Goal: Information Seeking & Learning: Find specific fact

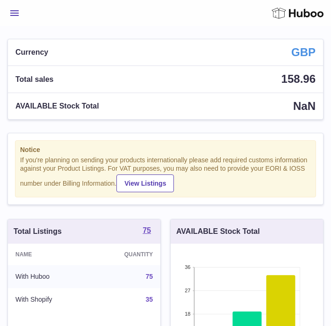
scroll to position [146, 152]
click at [12, 14] on span "Menu" at bounding box center [14, 13] width 8 height 6
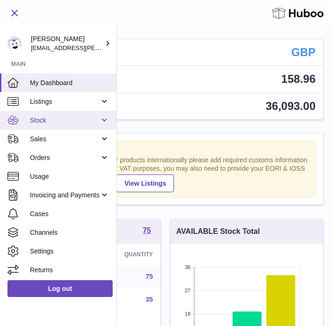
click at [49, 122] on span "Stock" at bounding box center [65, 120] width 70 height 9
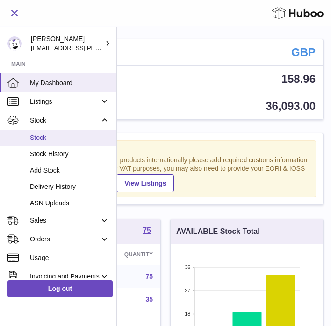
click at [43, 135] on span "Stock" at bounding box center [69, 137] width 79 height 9
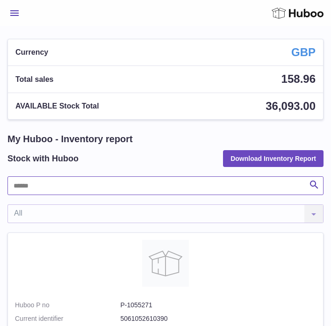
click at [108, 189] on input "text" at bounding box center [165, 185] width 316 height 19
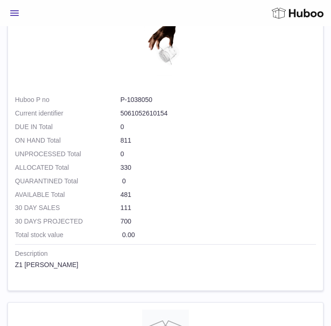
scroll to position [1962, 0]
drag, startPoint x: 119, startPoint y: 101, endPoint x: 166, endPoint y: 101, distance: 47.7
click at [166, 101] on dl "Huboo P no P-1038050 Current identifier 5061052610154" at bounding box center [165, 109] width 301 height 27
copy dl "P-1038050"
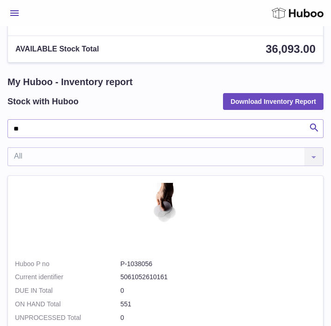
scroll to position [0, 0]
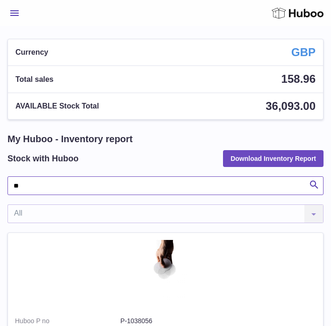
click at [28, 191] on input "**" at bounding box center [165, 185] width 316 height 19
click at [28, 190] on input "**" at bounding box center [165, 185] width 316 height 19
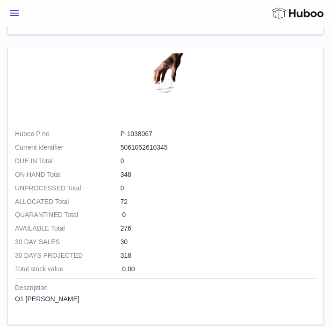
scroll to position [1058, 0]
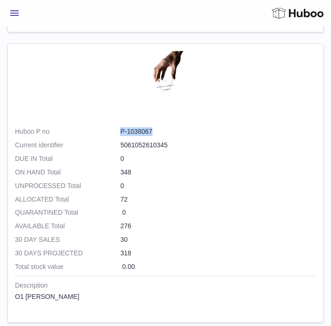
drag, startPoint x: 115, startPoint y: 131, endPoint x: 161, endPoint y: 137, distance: 46.6
click at [161, 137] on dl "Huboo P no P-1038067 Current identifier 5061052610345" at bounding box center [165, 140] width 301 height 27
copy dl "P-1038067"
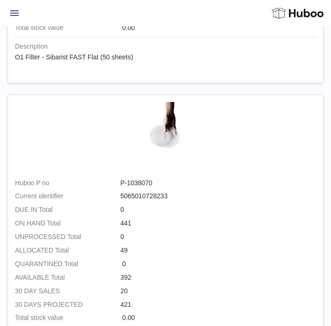
scroll to position [0, 0]
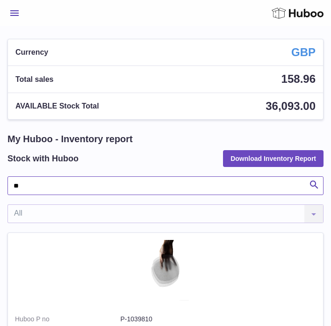
click at [24, 190] on input "**" at bounding box center [165, 185] width 316 height 19
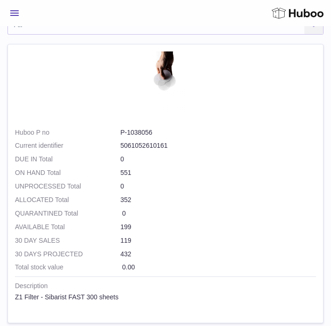
scroll to position [202, 0]
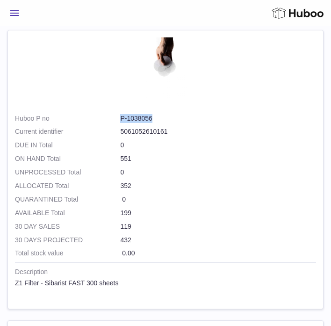
drag, startPoint x: 114, startPoint y: 121, endPoint x: 165, endPoint y: 122, distance: 51.4
click at [165, 122] on dl "Huboo P no P-1038056 Current identifier 5061052610161" at bounding box center [165, 127] width 301 height 27
copy dl "P-1038056"
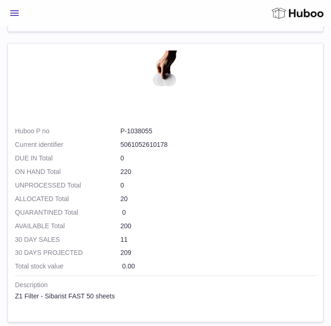
scroll to position [481, 0]
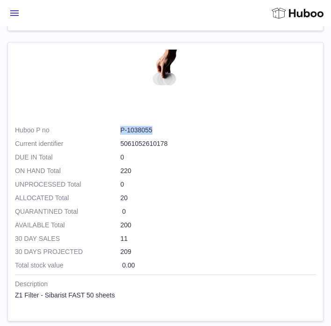
drag, startPoint x: 120, startPoint y: 130, endPoint x: 162, endPoint y: 135, distance: 42.9
click at [162, 135] on dl "Huboo P no P-1038055 Current identifier 5061052610178" at bounding box center [165, 139] width 301 height 27
copy dl "P-1038055"
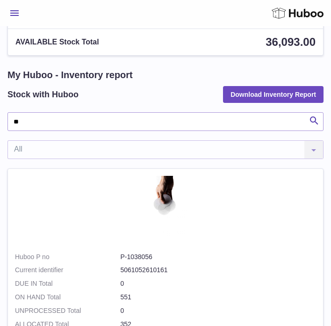
scroll to position [0, 0]
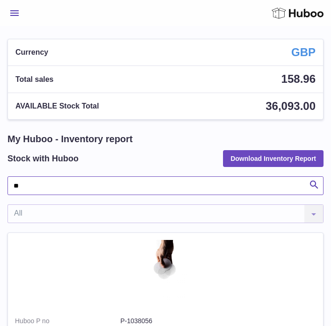
click at [37, 183] on input "**" at bounding box center [165, 185] width 316 height 19
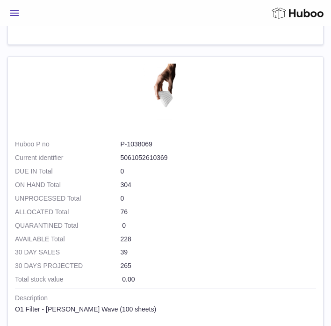
scroll to position [766, 0]
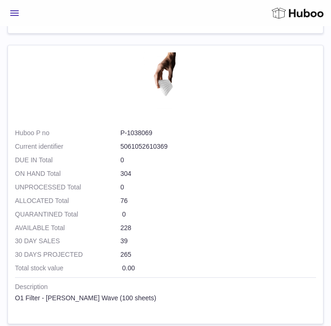
type input "**"
click at [137, 134] on dd "P-1038069" at bounding box center [218, 133] width 196 height 9
copy dl "P-1038069"
